Goal: Task Accomplishment & Management: Complete application form

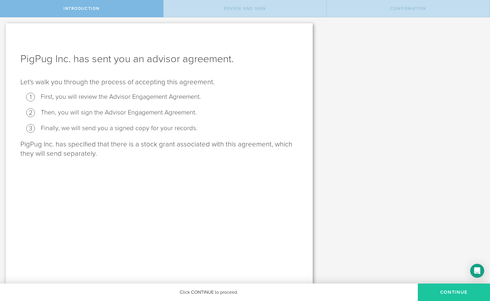
click at [449, 295] on button "Continue" at bounding box center [454, 292] width 72 height 17
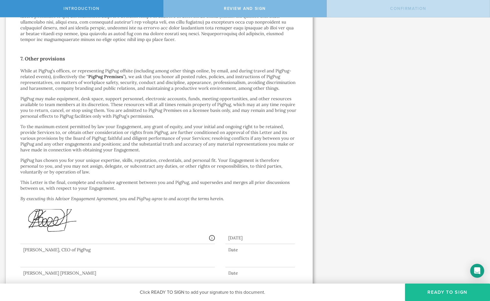
scroll to position [827, 0]
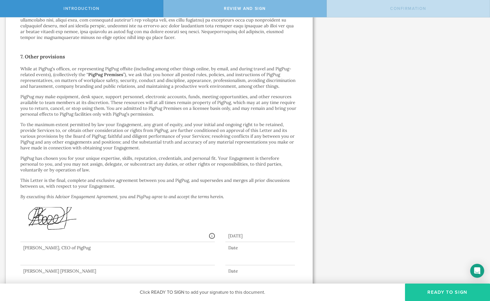
click at [445, 294] on button "Ready to Sign" at bounding box center [447, 292] width 85 height 17
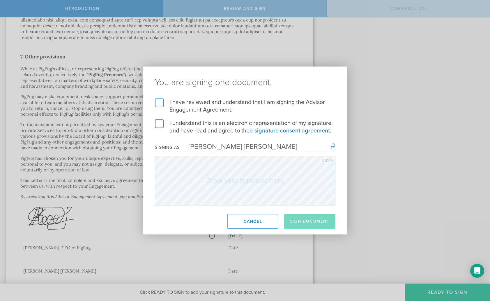
click at [157, 101] on label "I have reviewed and understand that I am signing the Advisor Engagement Agreeme…" at bounding box center [245, 106] width 180 height 15
click at [0, 0] on input "I have reviewed and understand that I am signing the Advisor Engagement Agreeme…" at bounding box center [0, 0] width 0 height 0
click at [158, 122] on label "I understand this is an electronic representation of my signature, and have rea…" at bounding box center [245, 127] width 180 height 15
click at [0, 0] on input "I understand this is an electronic representation of my signature, and have rea…" at bounding box center [0, 0] width 0 height 0
click at [253, 222] on button "Cancel" at bounding box center [252, 221] width 51 height 15
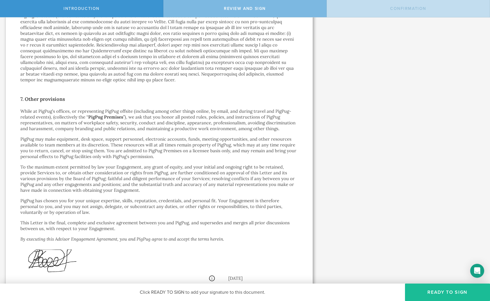
scroll to position [786, 0]
click at [449, 299] on button "Ready to Sign" at bounding box center [447, 292] width 85 height 17
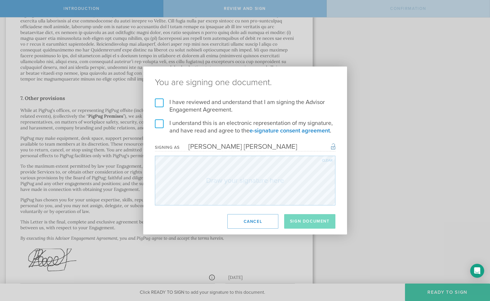
click at [159, 125] on label "I understand this is an electronic representation of my signature, and have rea…" at bounding box center [245, 127] width 180 height 15
click at [0, 0] on input "I understand this is an electronic representation of my signature, and have rea…" at bounding box center [0, 0] width 0 height 0
click at [160, 102] on label "I have reviewed and understand that I am signing the Advisor Engagement Agreeme…" at bounding box center [245, 106] width 180 height 15
click at [0, 0] on input "I have reviewed and understand that I am signing the Advisor Engagement Agreeme…" at bounding box center [0, 0] width 0 height 0
click at [314, 220] on button "Sign Document" at bounding box center [309, 221] width 51 height 15
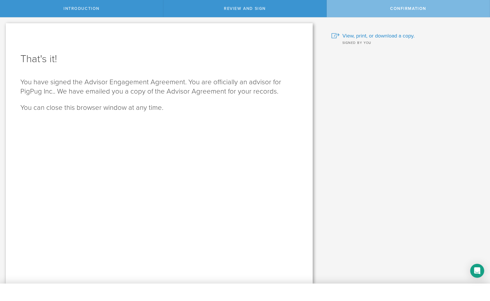
scroll to position [0, 0]
click at [373, 36] on span "View, print, or download a copy." at bounding box center [378, 36] width 72 height 8
